Goal: Find specific fact: Find specific fact

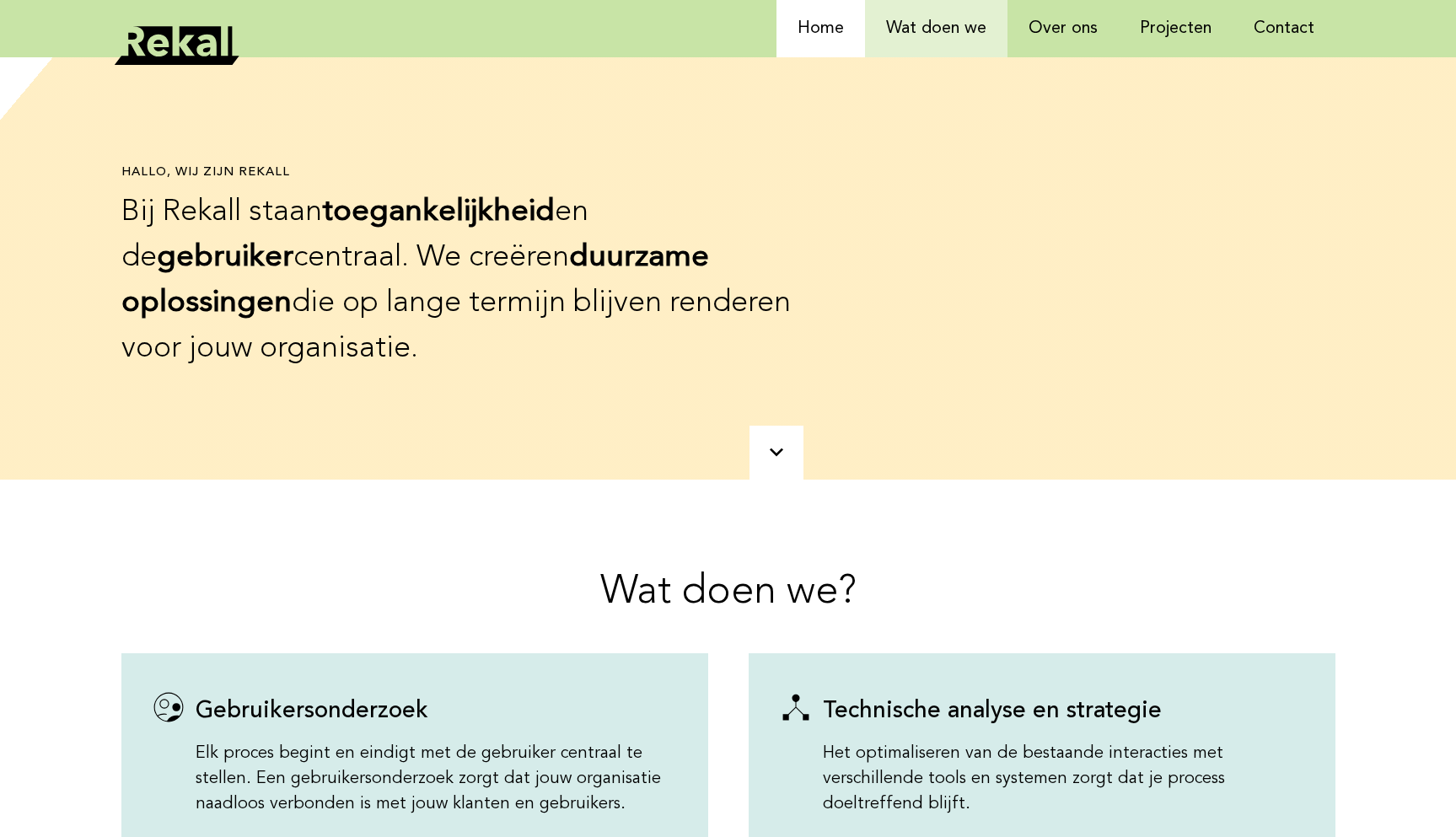
click at [941, 52] on link "Wat doen we" at bounding box center [936, 29] width 143 height 57
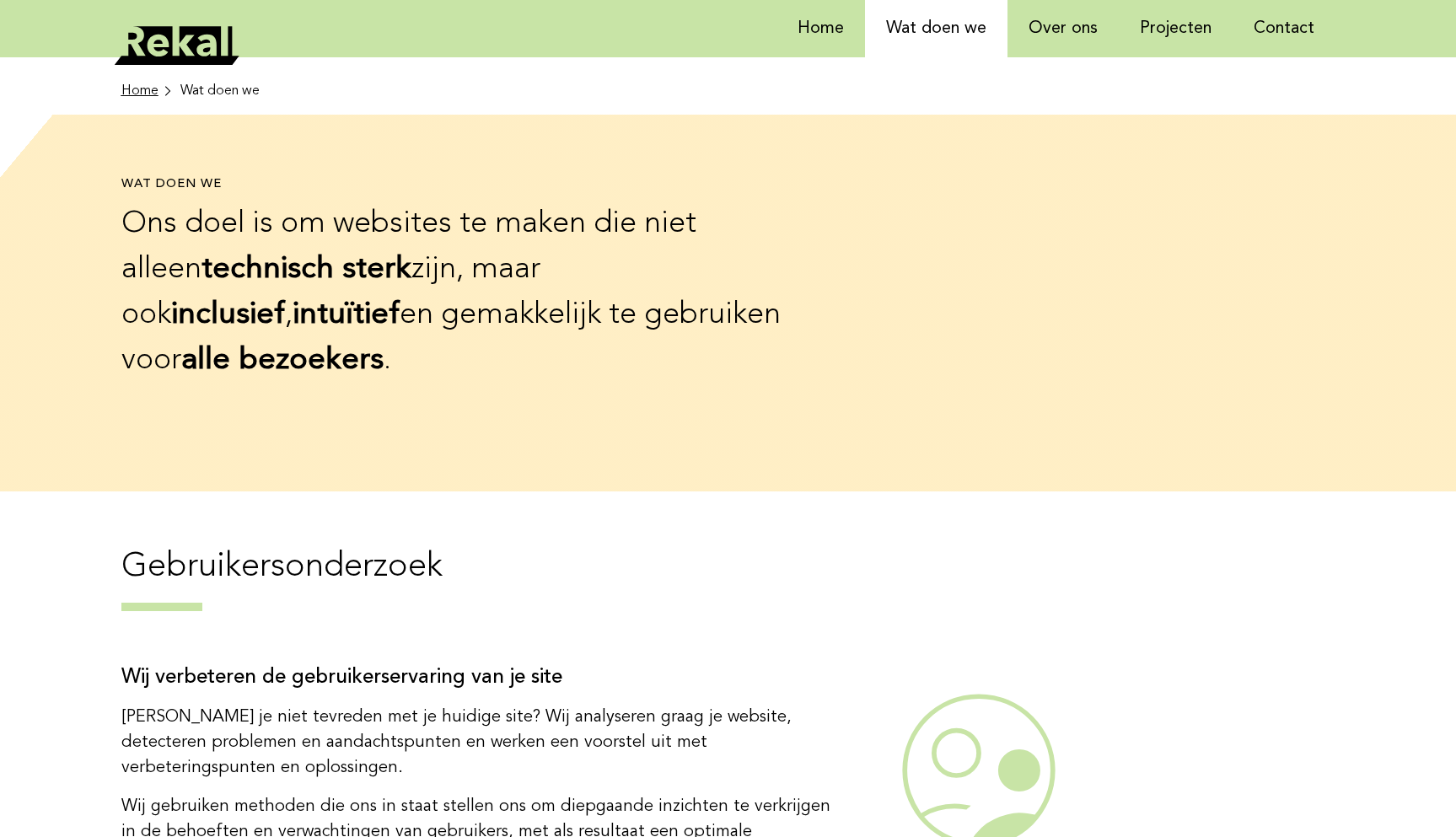
click at [1044, 59] on ul "Home Wat doen we" at bounding box center [728, 86] width 1214 height 57
click at [1044, 35] on link "Over ons" at bounding box center [1063, 29] width 111 height 57
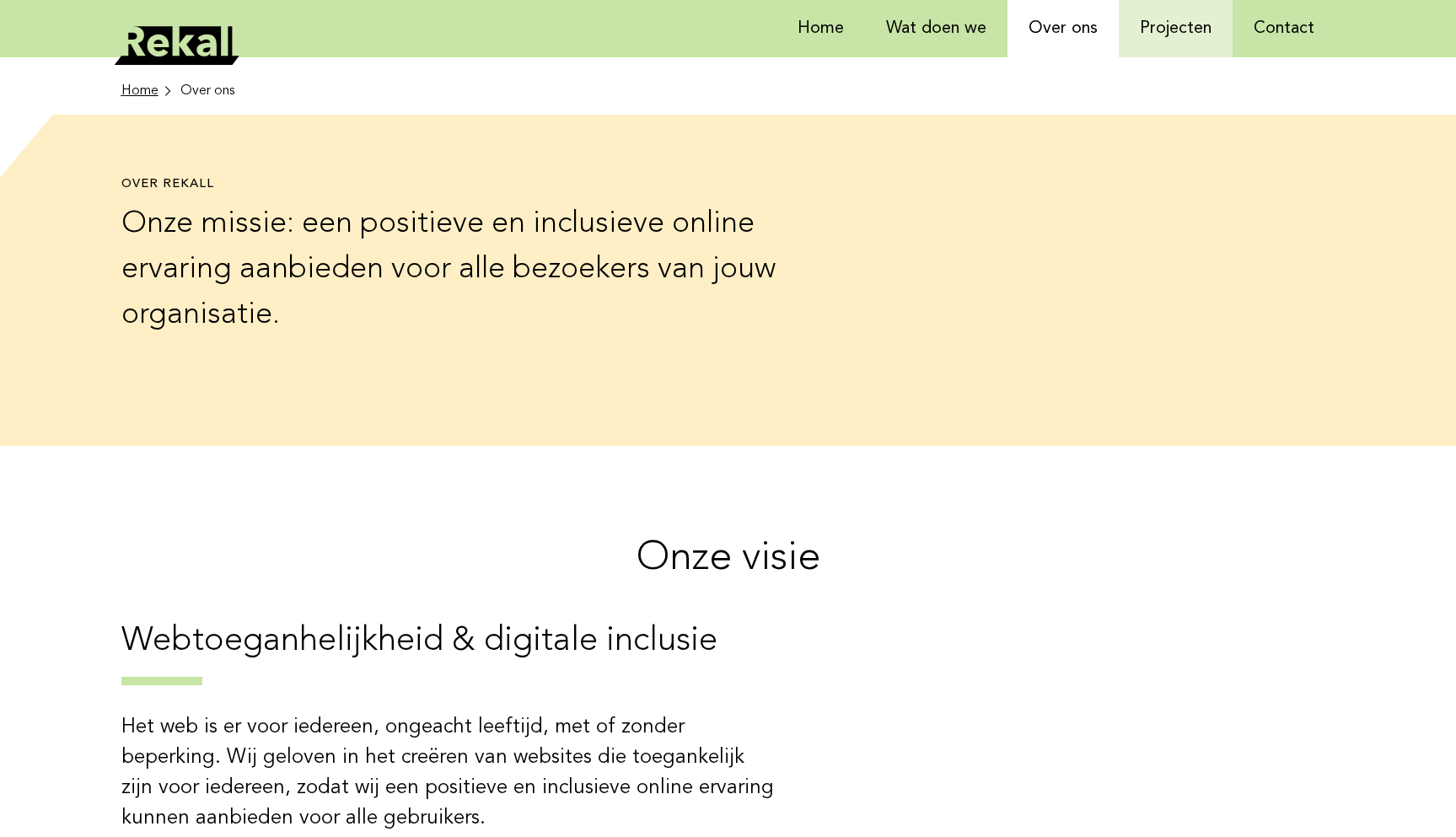
click at [1136, 26] on link "Projecten" at bounding box center [1175, 29] width 114 height 57
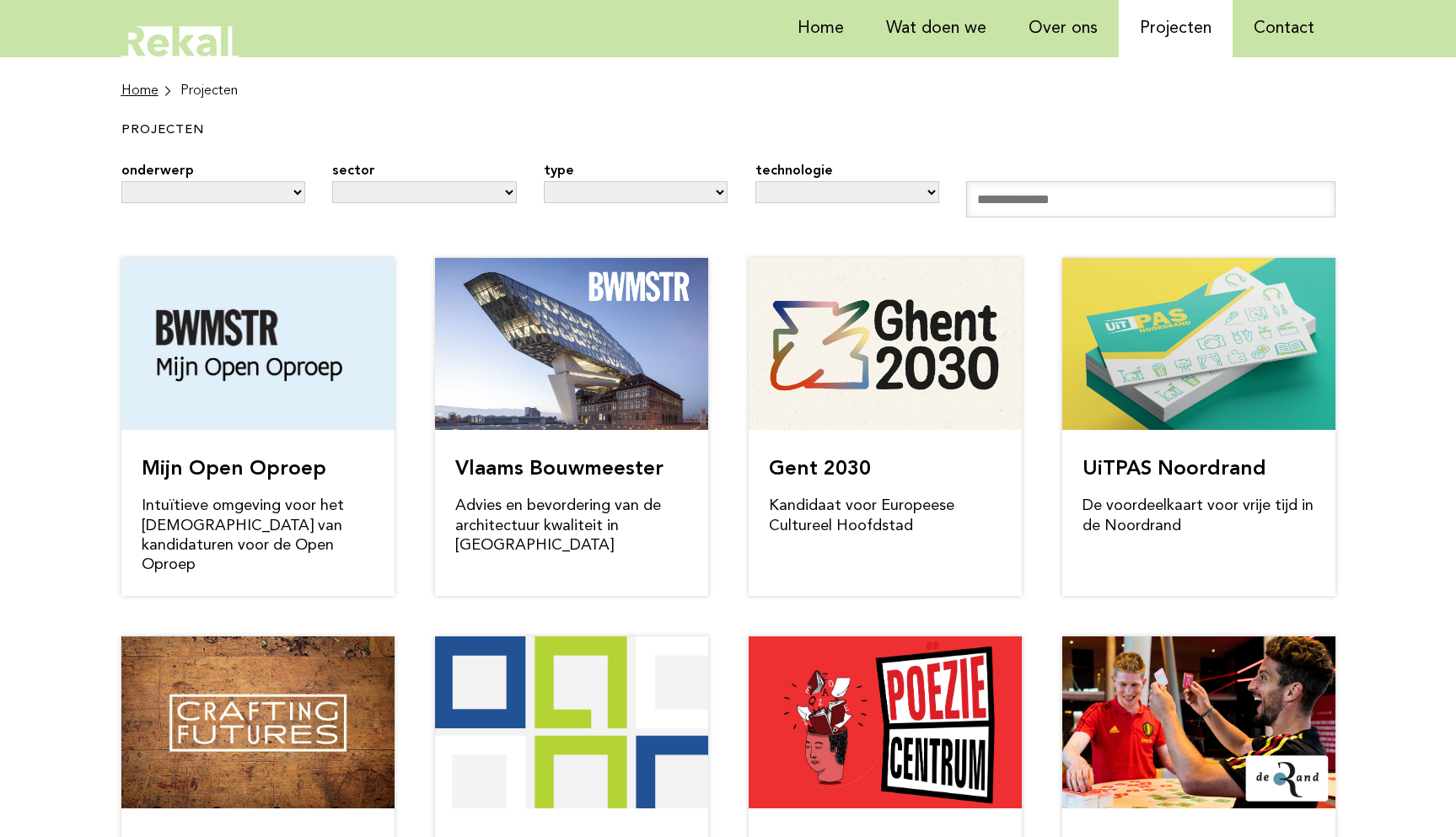
click at [183, 29] on icon at bounding box center [177, 45] width 126 height 40
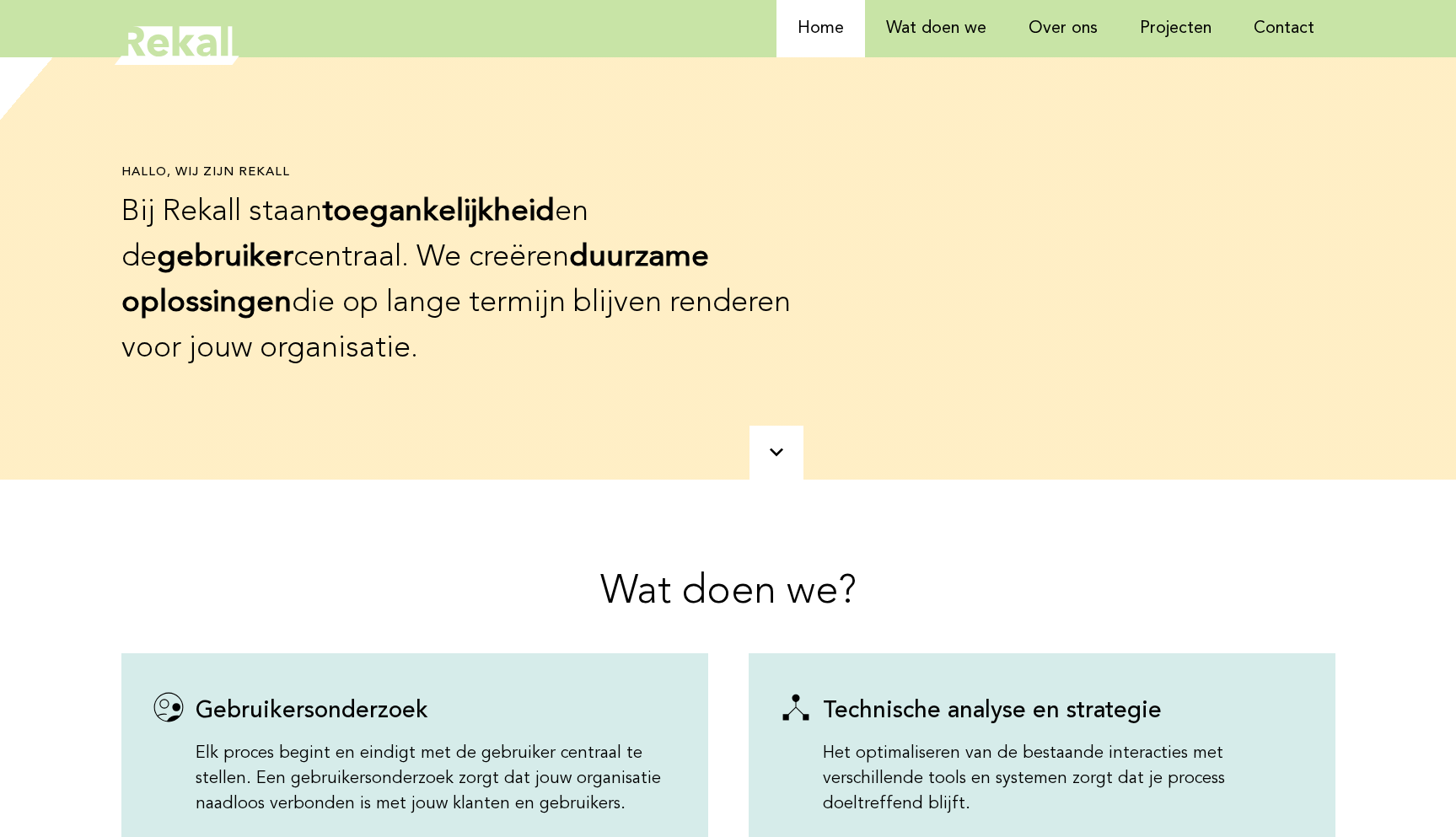
click at [198, 60] on icon at bounding box center [177, 45] width 126 height 40
click at [1171, 38] on link "Projecten" at bounding box center [1175, 29] width 114 height 57
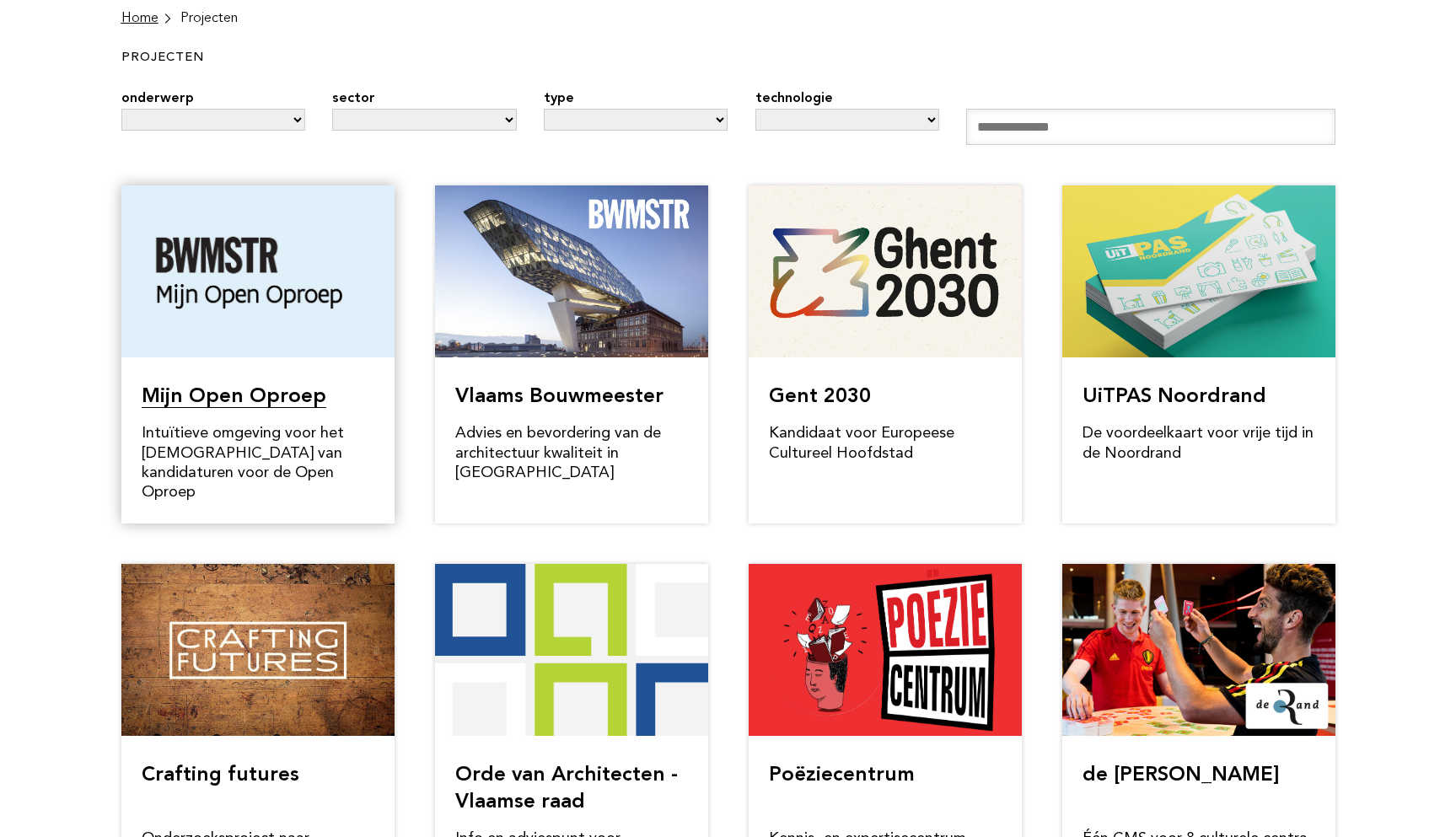
scroll to position [124, 0]
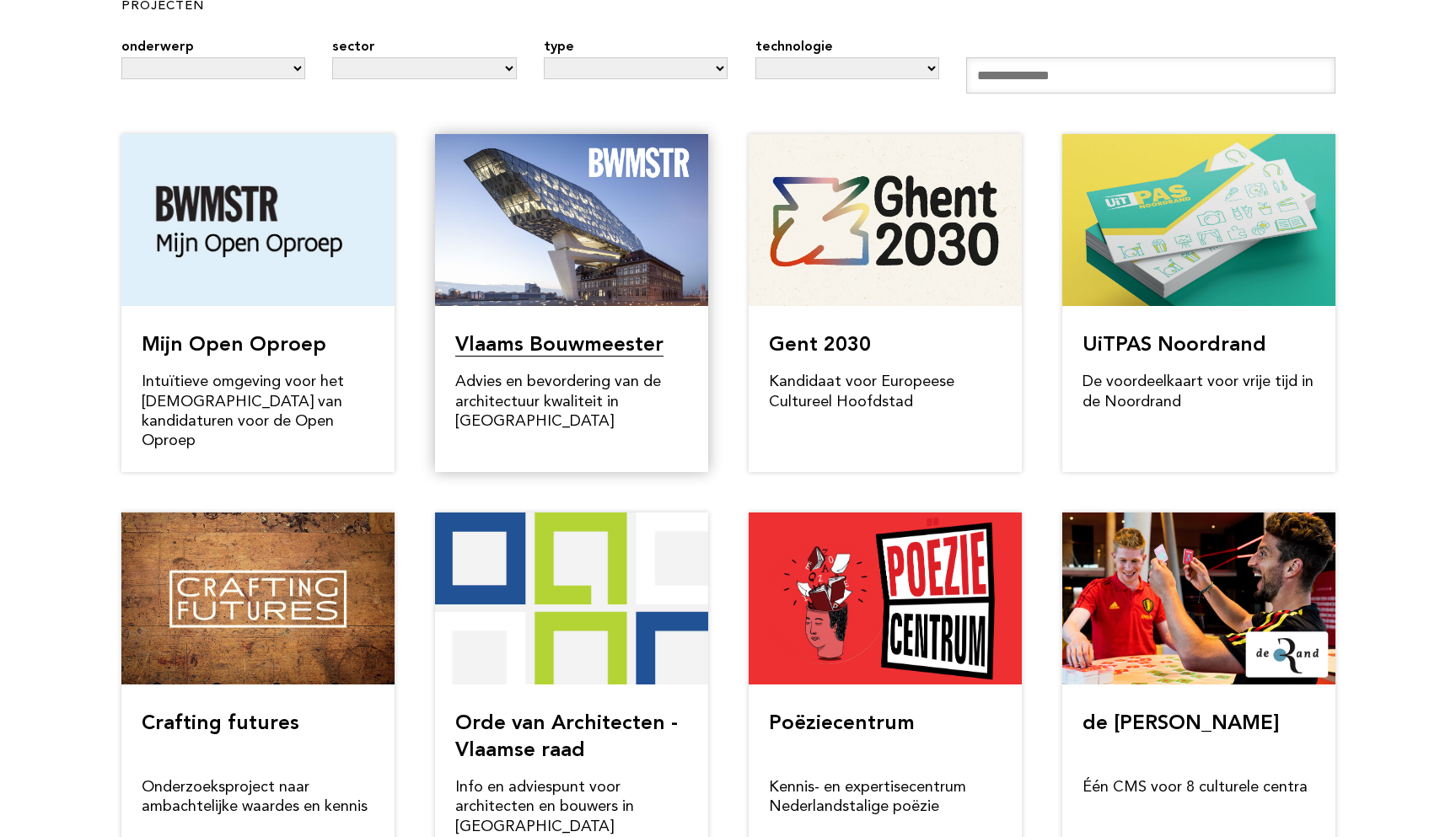
click at [525, 336] on link "Vlaams Bouwmeester" at bounding box center [559, 345] width 208 height 21
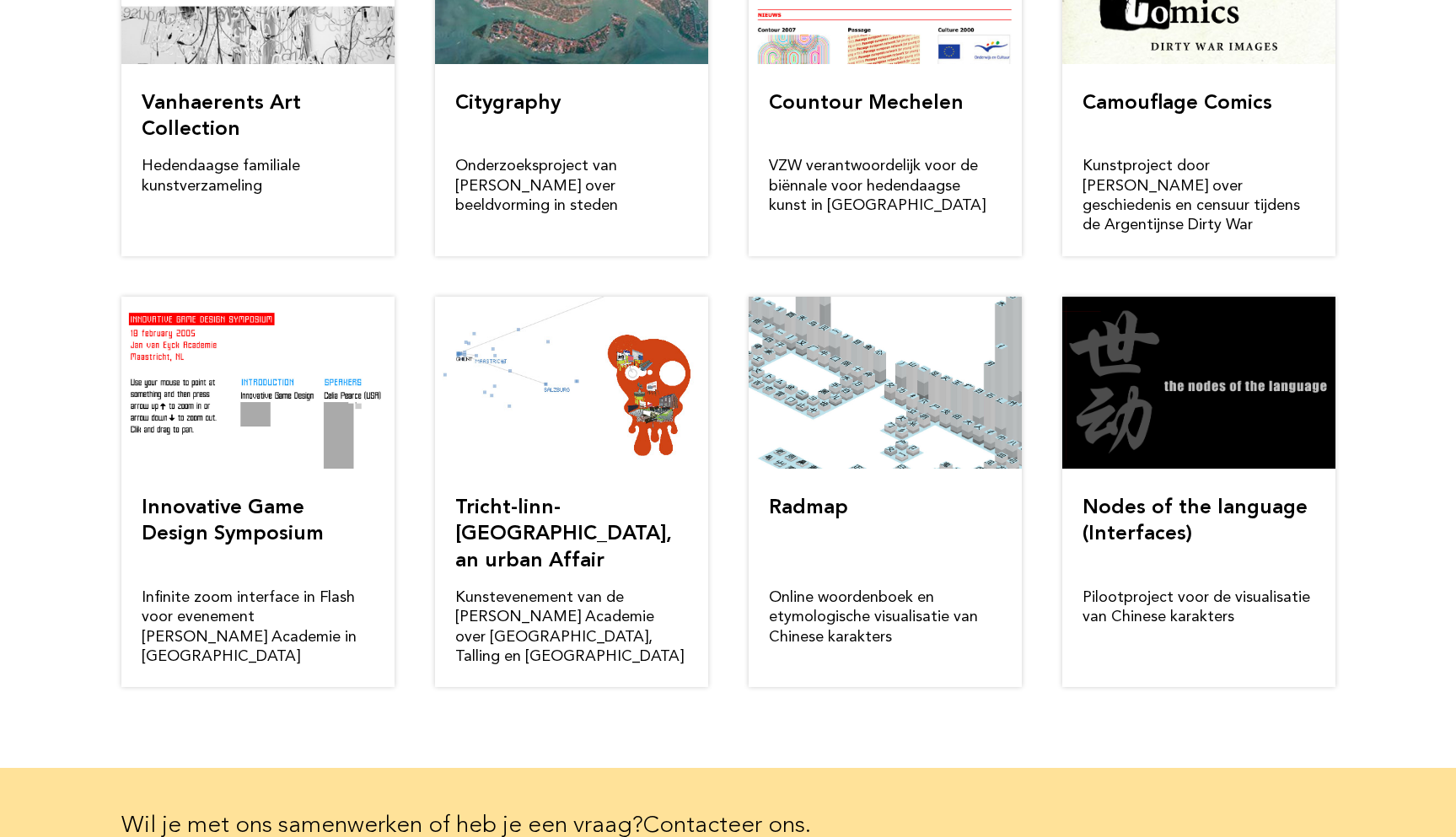
scroll to position [8076, 0]
drag, startPoint x: 224, startPoint y: 761, endPoint x: 460, endPoint y: 761, distance: 236.0
drag, startPoint x: 350, startPoint y: 761, endPoint x: 487, endPoint y: 761, distance: 137.0
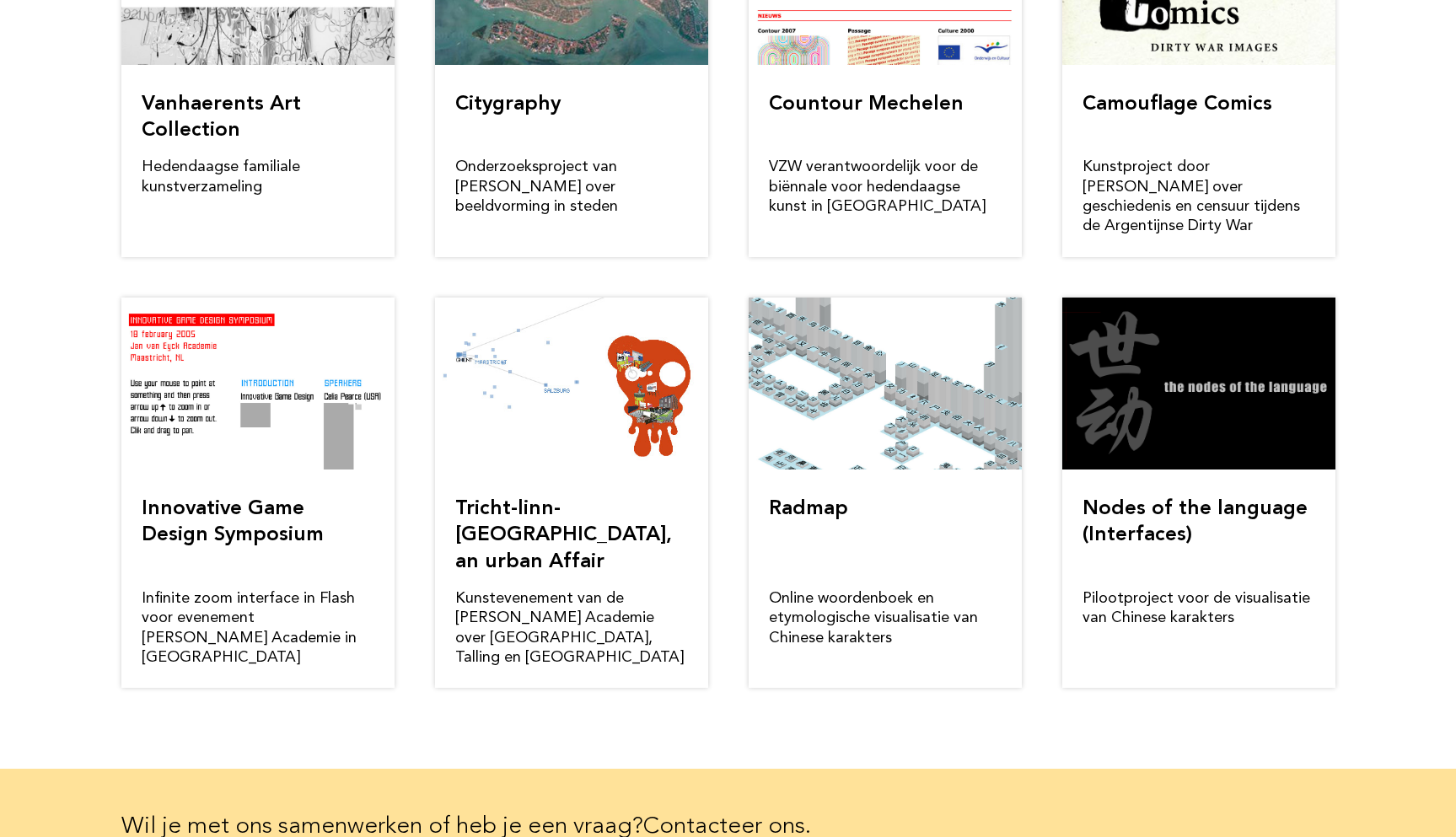
drag, startPoint x: 909, startPoint y: 657, endPoint x: 944, endPoint y: 686, distance: 45.5
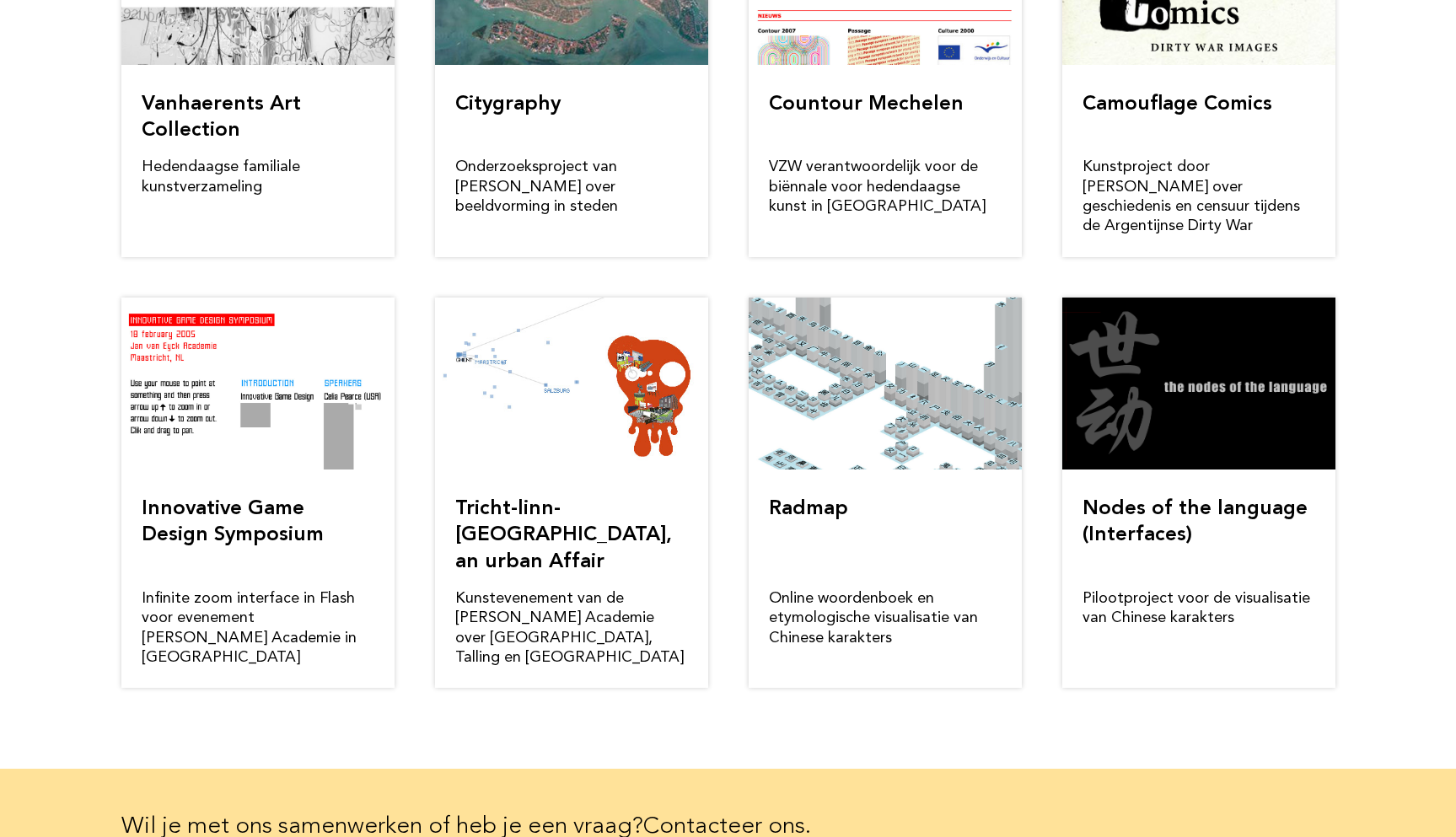
drag, startPoint x: 375, startPoint y: 668, endPoint x: 508, endPoint y: 672, distance: 133.1
drag, startPoint x: 462, startPoint y: 669, endPoint x: 660, endPoint y: 669, distance: 198.0
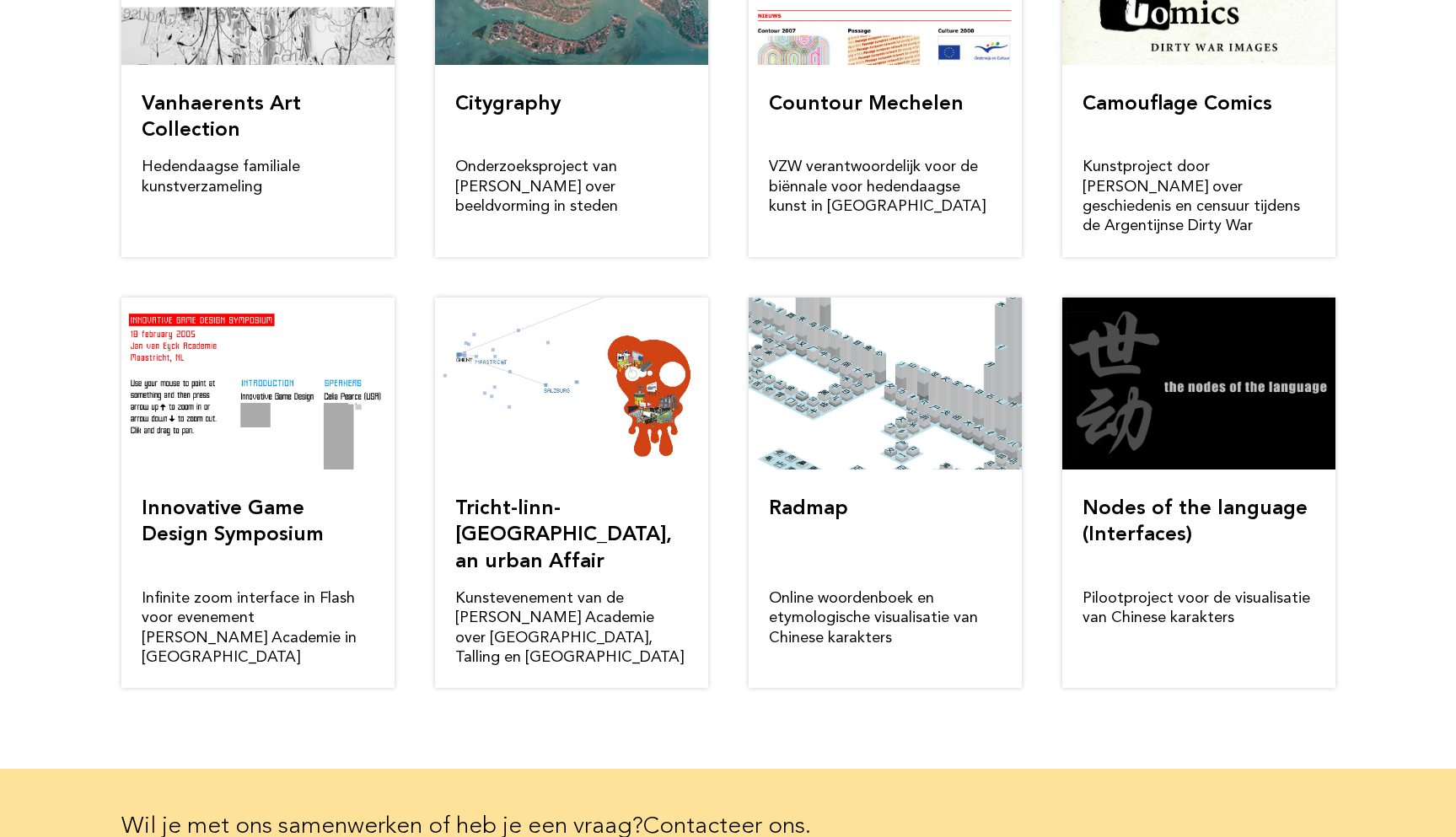
drag, startPoint x: 924, startPoint y: 662, endPoint x: 971, endPoint y: 685, distance: 52.3
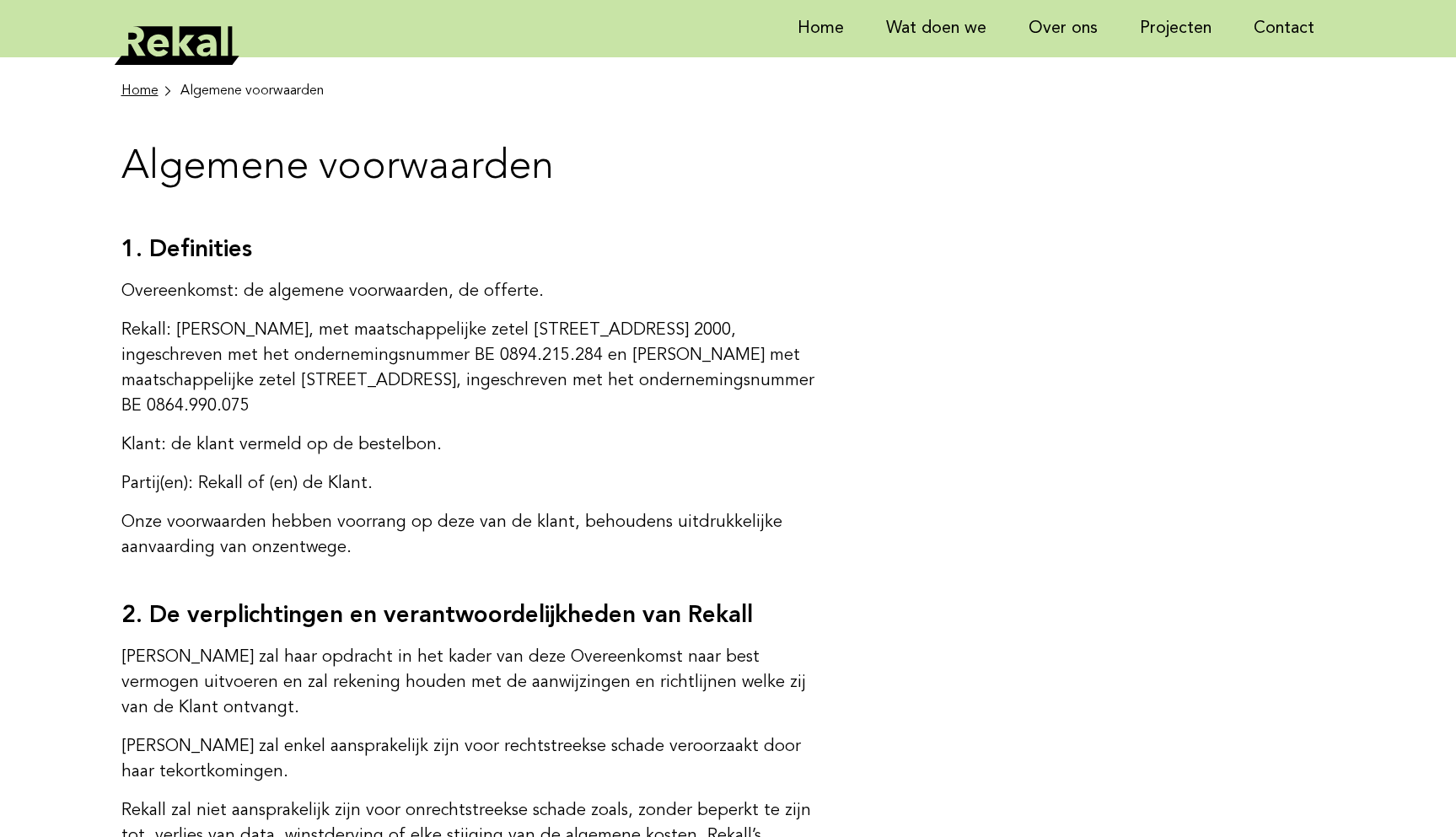
drag, startPoint x: 298, startPoint y: 402, endPoint x: 425, endPoint y: 396, distance: 127.1
click at [425, 396] on p "Rekall: Ingrid Stojnic, met maatschappelijke zetel Italielei 211/602 te Antwerp…" at bounding box center [477, 368] width 712 height 101
copy p "BE 0864.990.075"
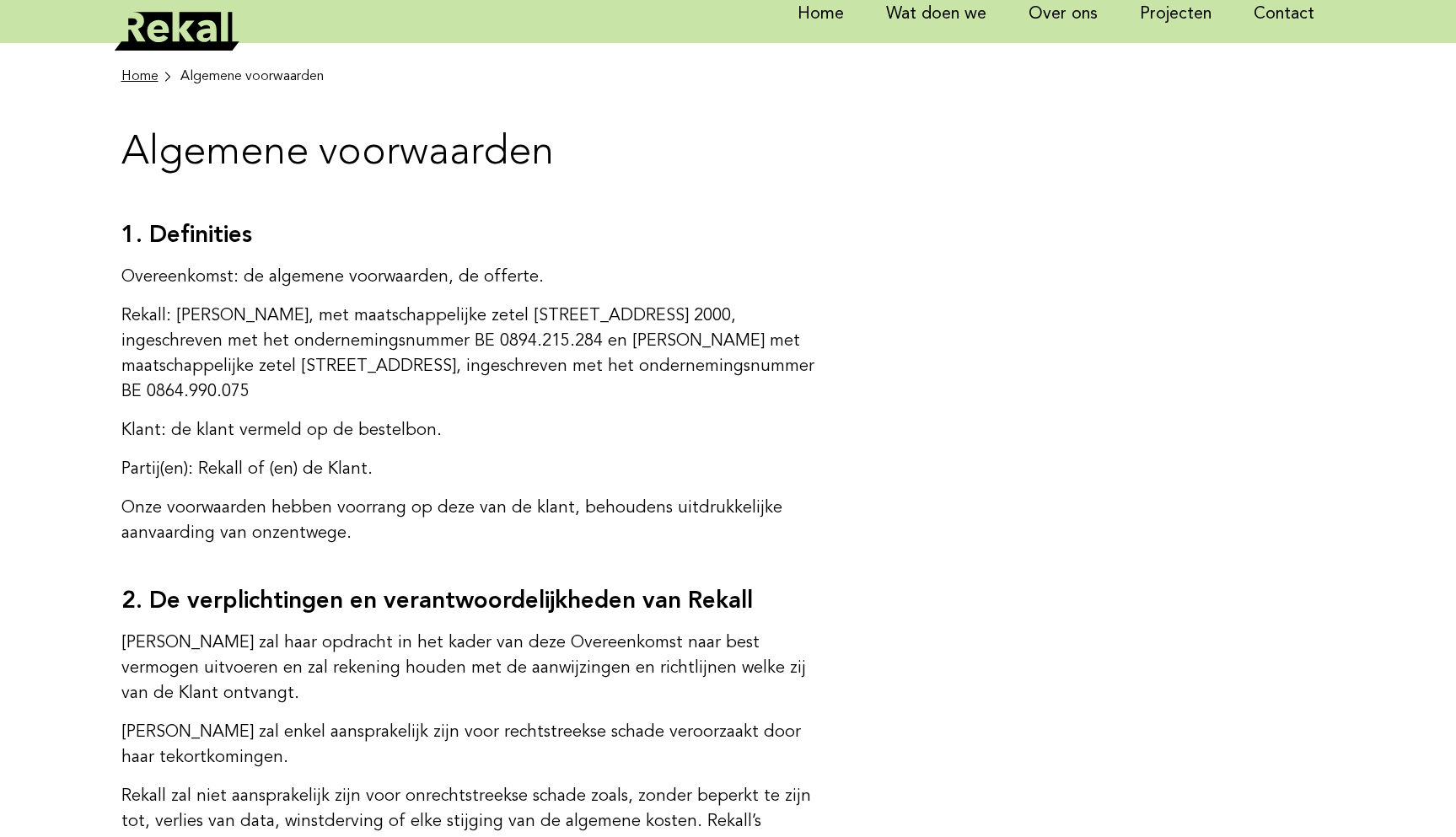
click at [582, 331] on p "Rekall: Ingrid Stojnic, met maatschappelijke zetel Italielei 211/602 te Antwerp…" at bounding box center [477, 354] width 712 height 101
drag, startPoint x: 465, startPoint y: 338, endPoint x: 588, endPoint y: 331, distance: 123.2
click at [589, 332] on p "Rekall: Ingrid Stojnic, met maatschappelijke zetel Italielei 211/602 te Antwerp…" at bounding box center [477, 354] width 712 height 101
copy p "BE 0894.215.284"
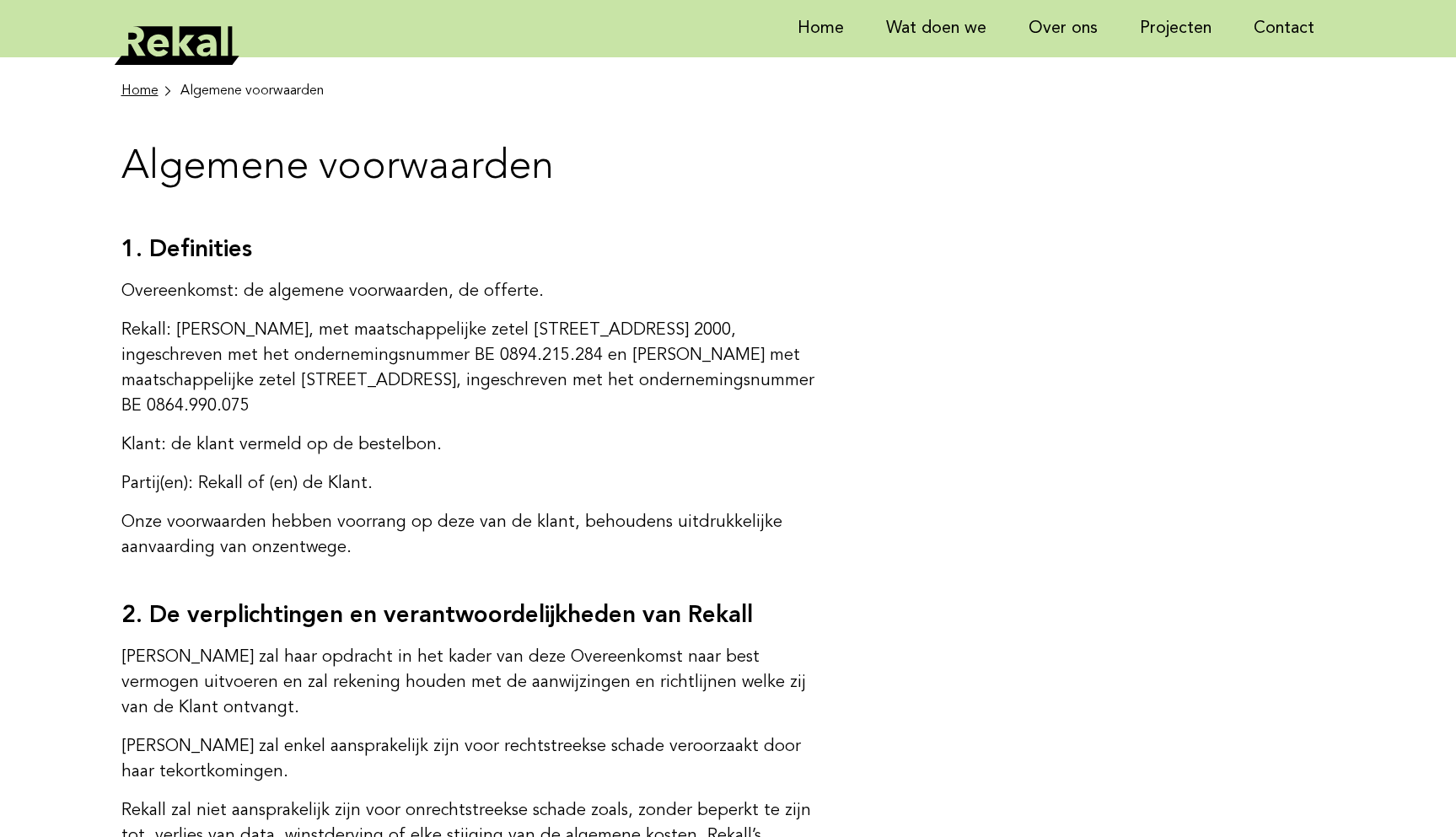
click at [776, 243] on h2 "1. Definities" at bounding box center [477, 250] width 712 height 30
